Goal: Find specific page/section: Find specific page/section

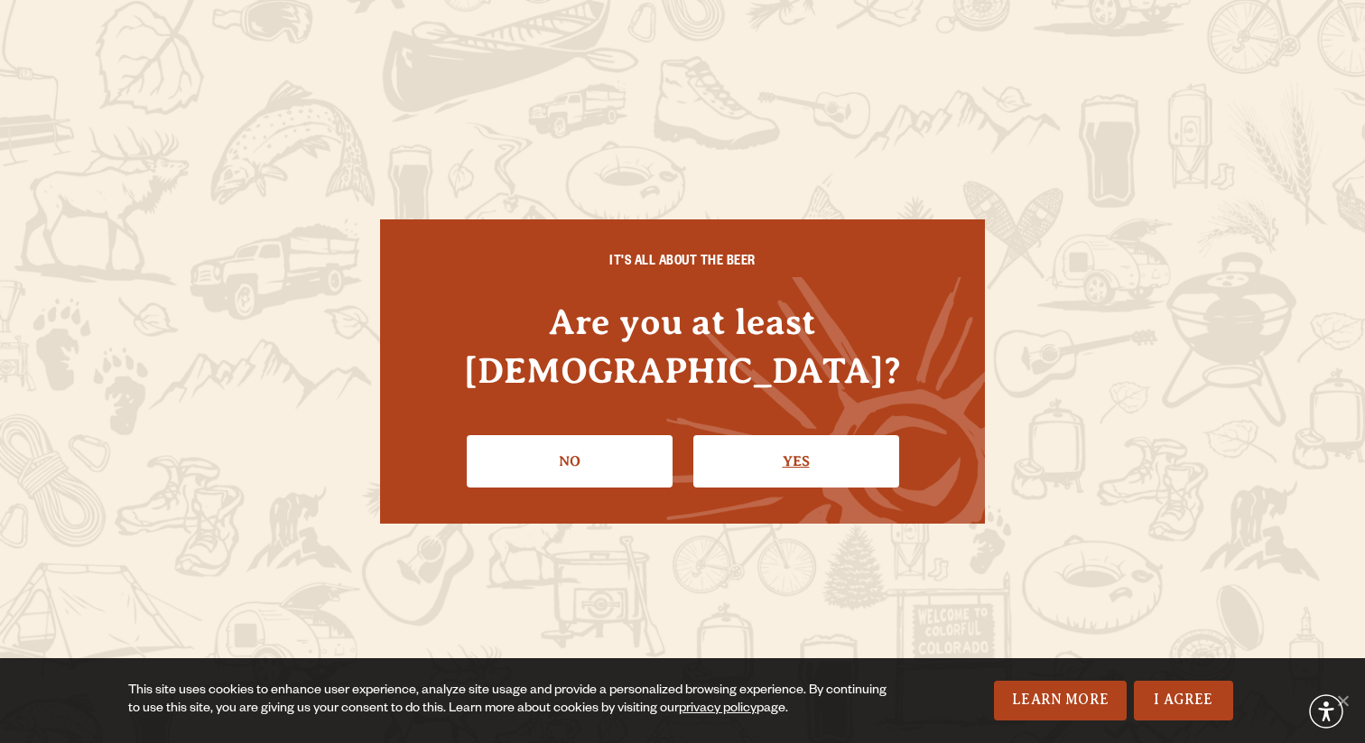
click at [849, 435] on link "Yes" at bounding box center [796, 461] width 206 height 52
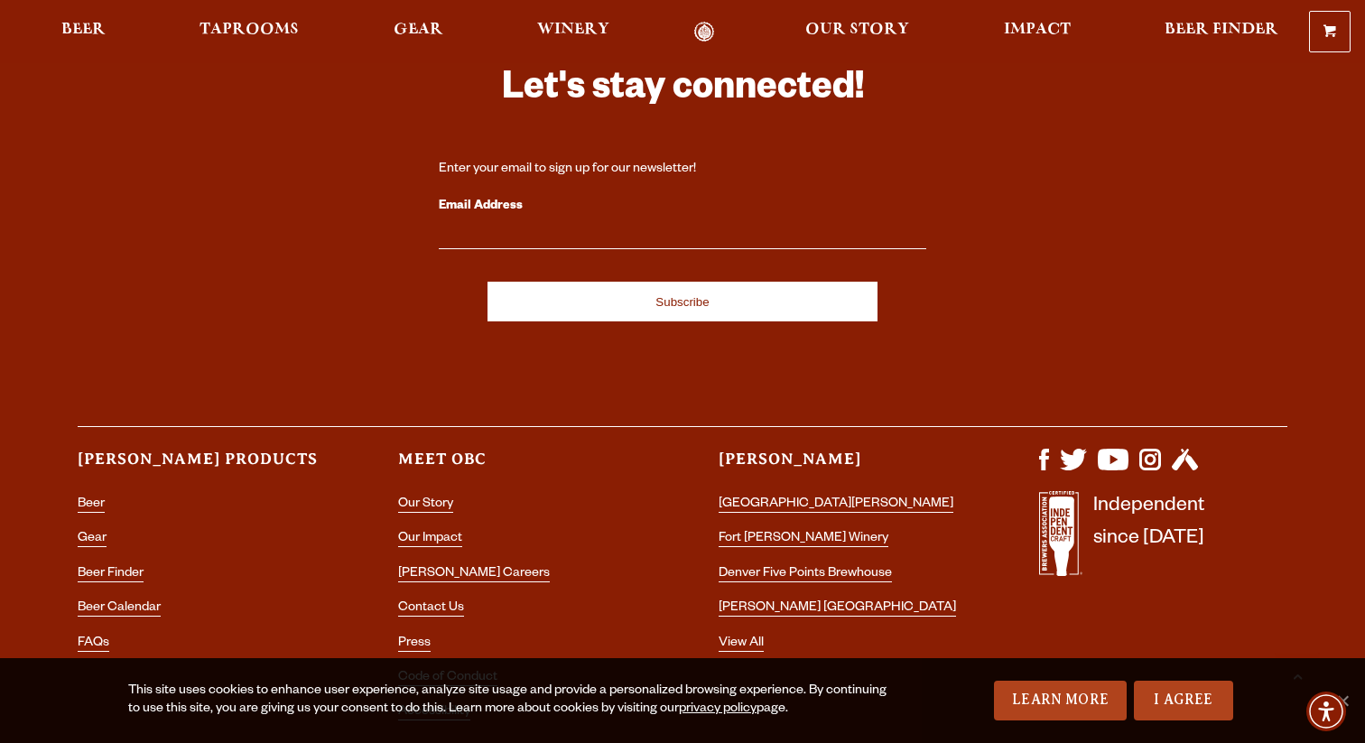
scroll to position [5269, 0]
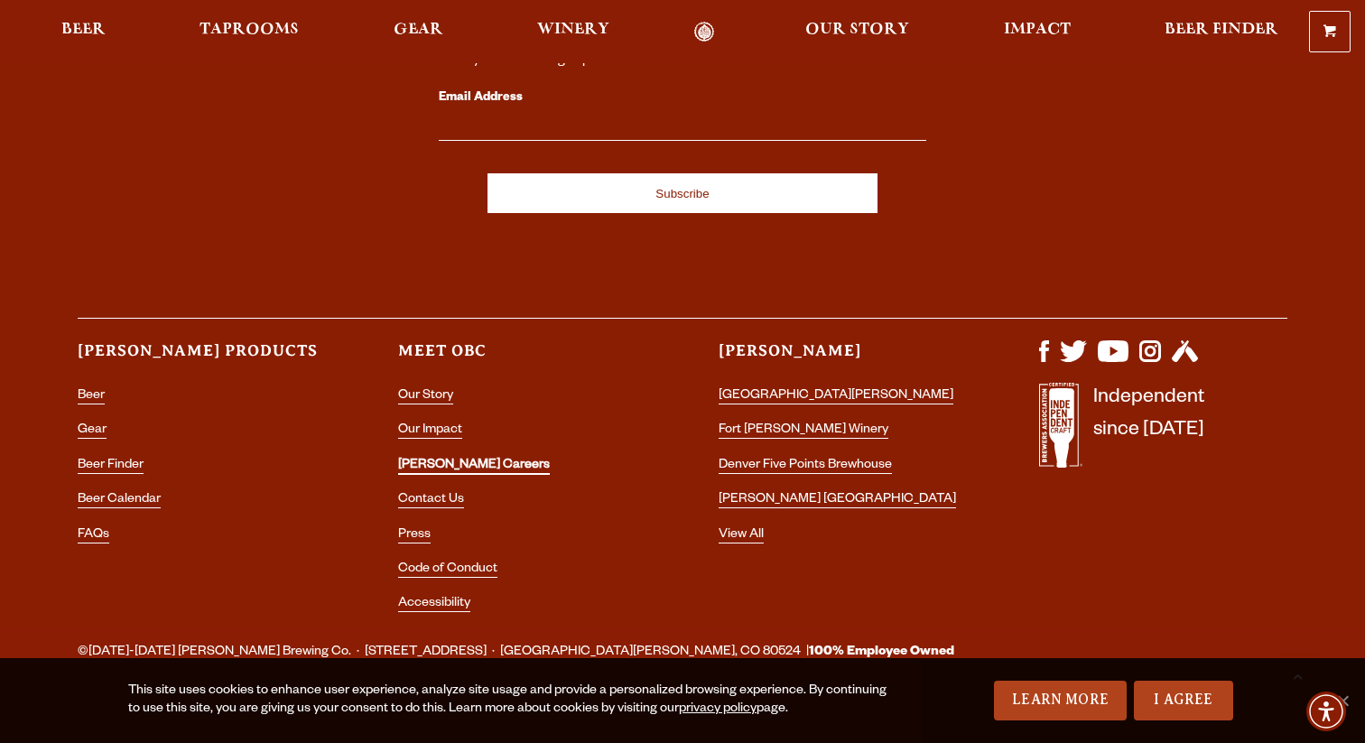
click at [431, 459] on link "[PERSON_NAME] Careers" at bounding box center [474, 467] width 152 height 16
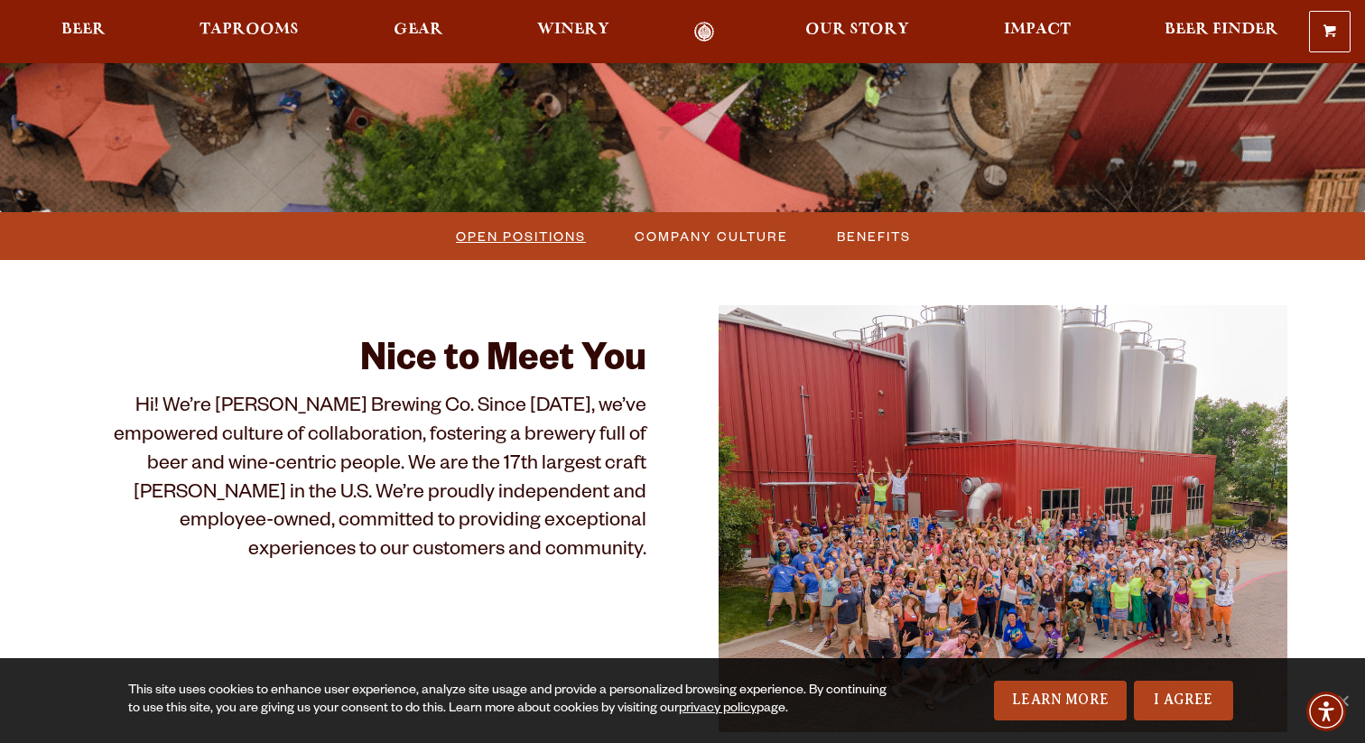
click at [543, 232] on span "Open Positions" at bounding box center [521, 236] width 130 height 26
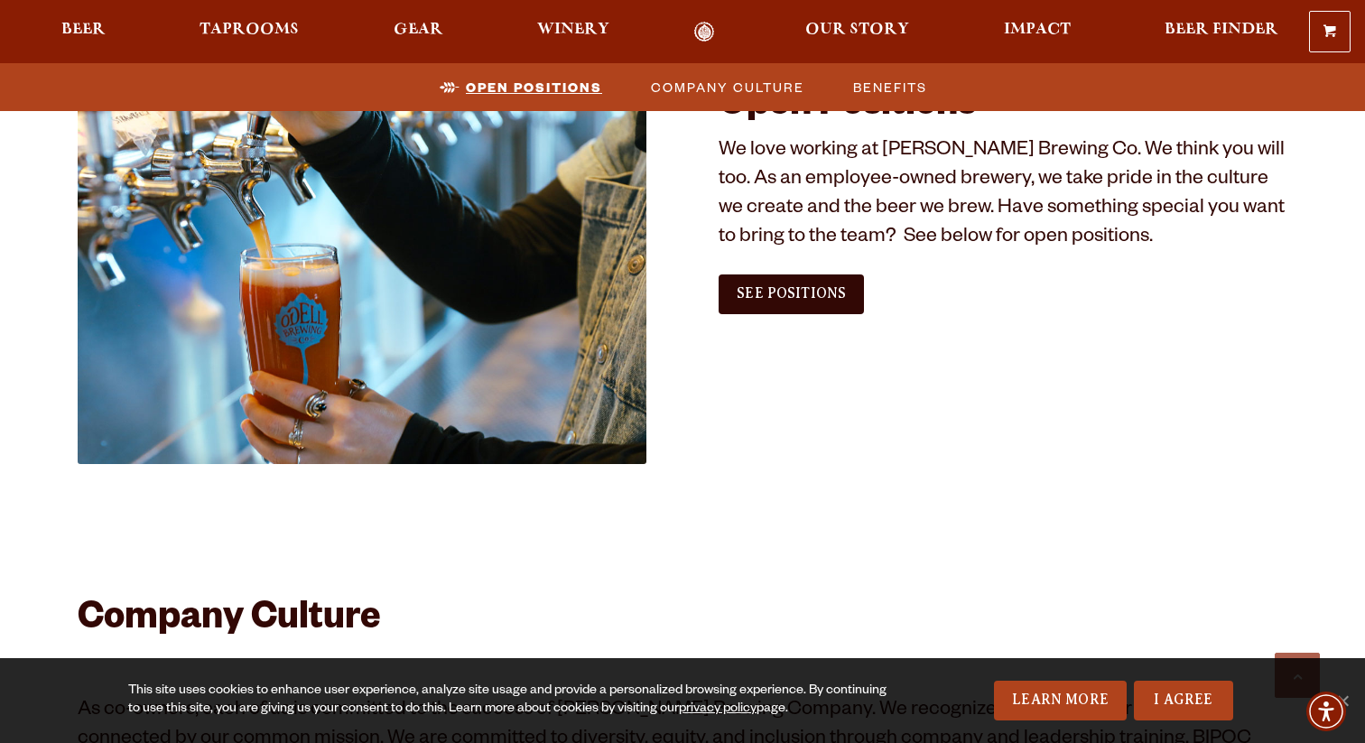
scroll to position [1098, 0]
click at [771, 298] on span "See Positions" at bounding box center [791, 293] width 109 height 16
click at [695, 33] on link "Odell Home" at bounding box center [704, 32] width 68 height 21
